Goal: Information Seeking & Learning: Learn about a topic

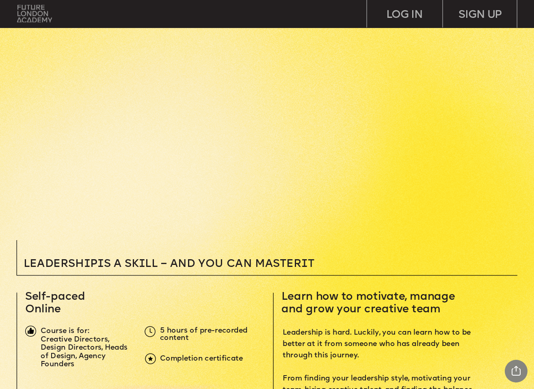
click at [23, 11] on img at bounding box center [34, 14] width 35 height 18
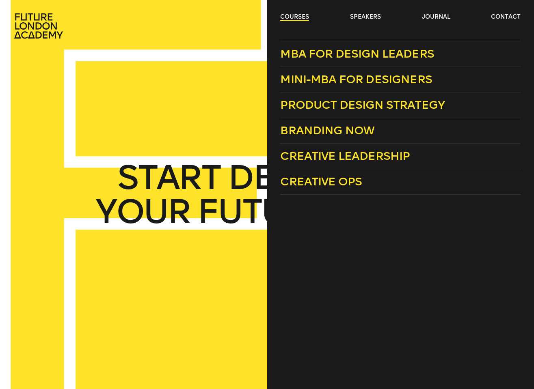
click at [294, 16] on link "courses" at bounding box center [294, 17] width 29 height 8
